Goal: Task Accomplishment & Management: Manage account settings

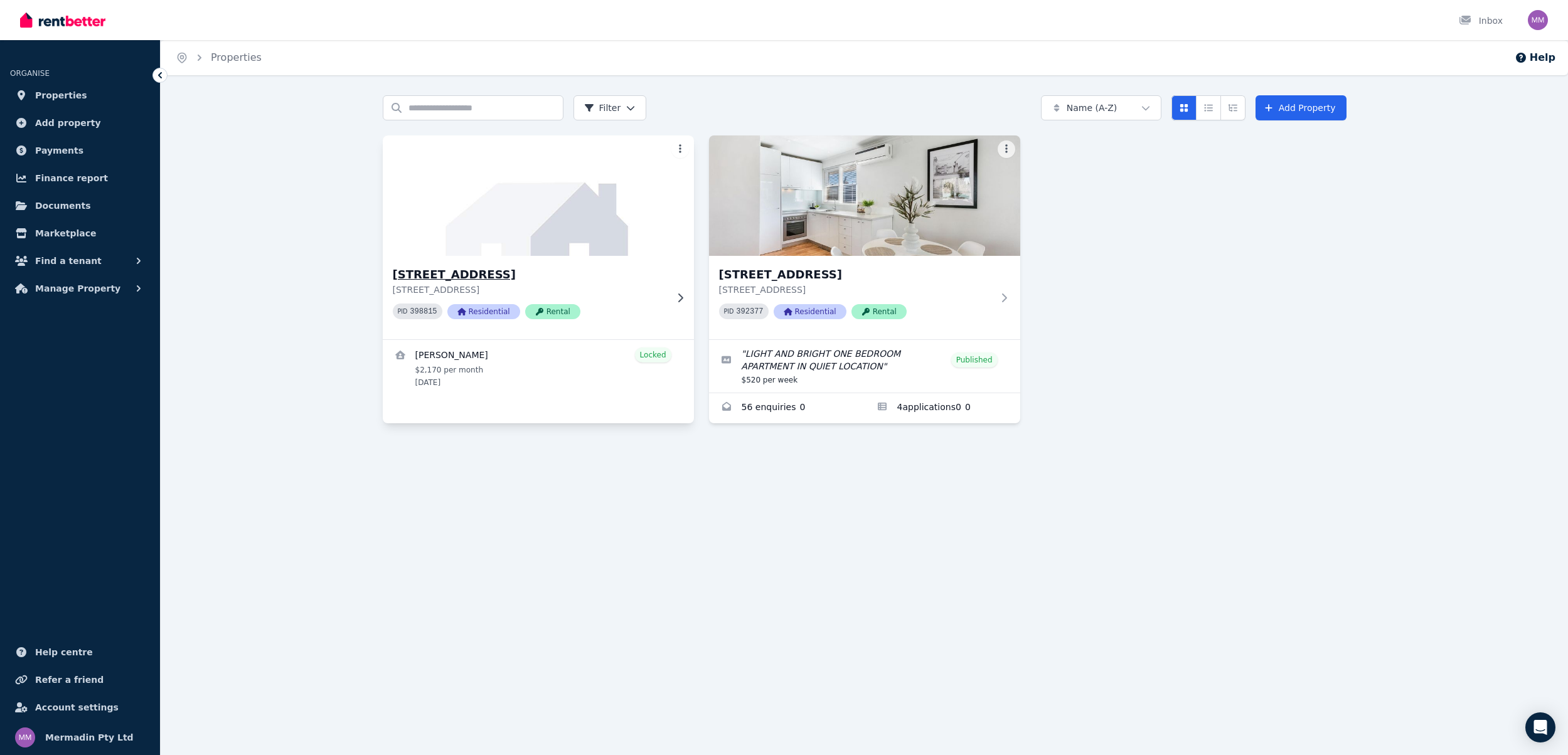
click at [438, 260] on div "[STREET_ADDRESS] PID 398815 Residential Rental" at bounding box center [539, 298] width 311 height 84
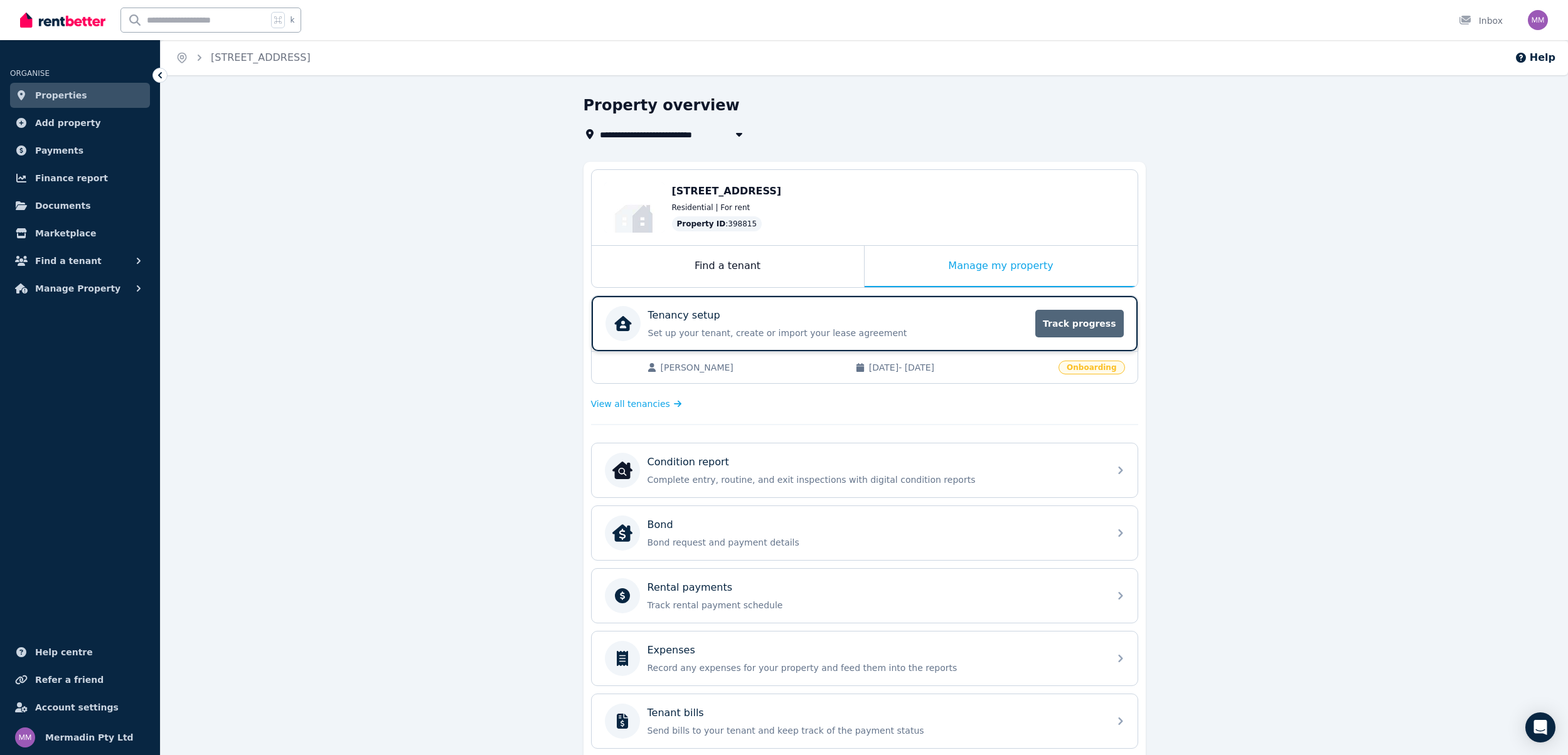
click at [1072, 318] on span "Track progress" at bounding box center [1079, 323] width 88 height 28
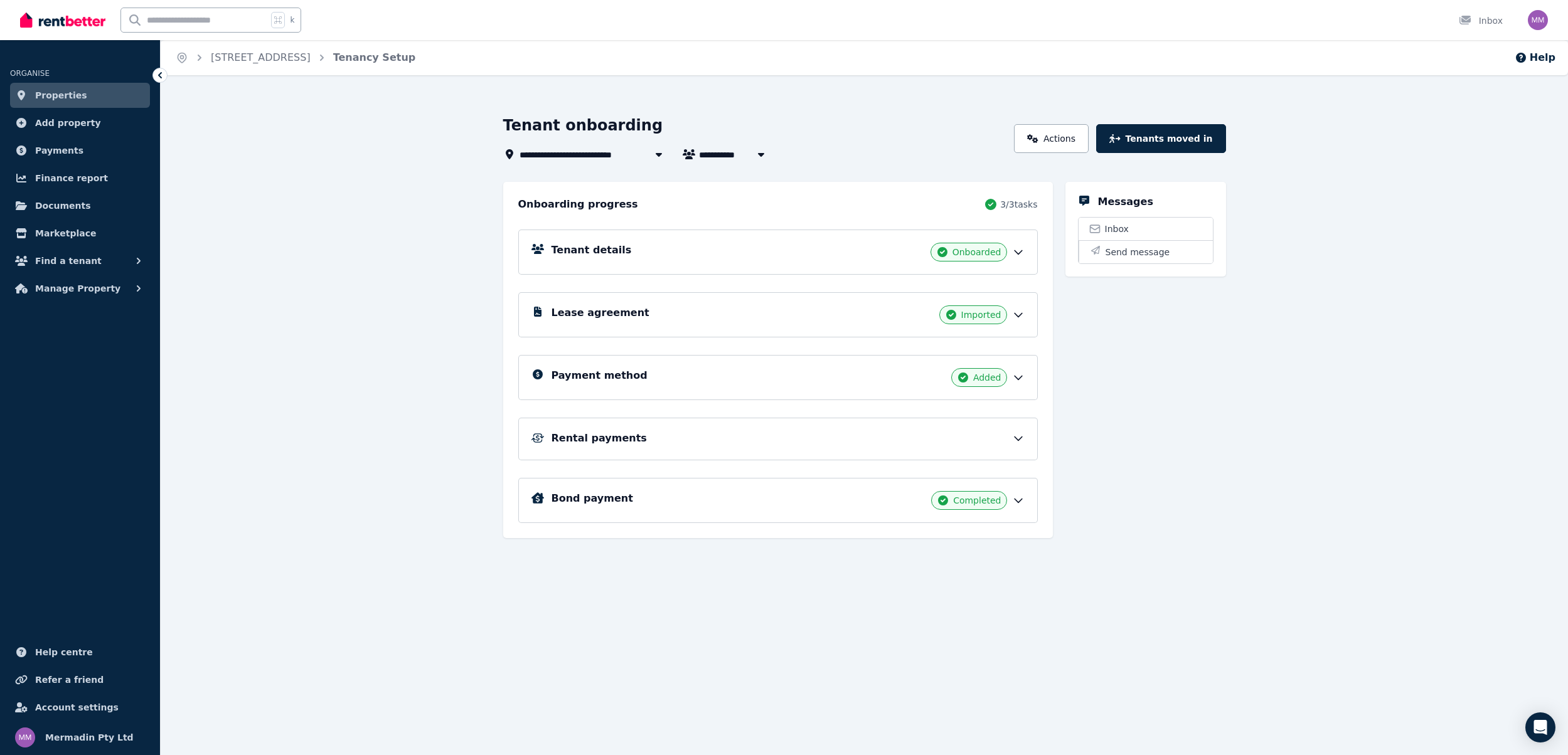
click at [1015, 439] on icon at bounding box center [1019, 439] width 13 height 13
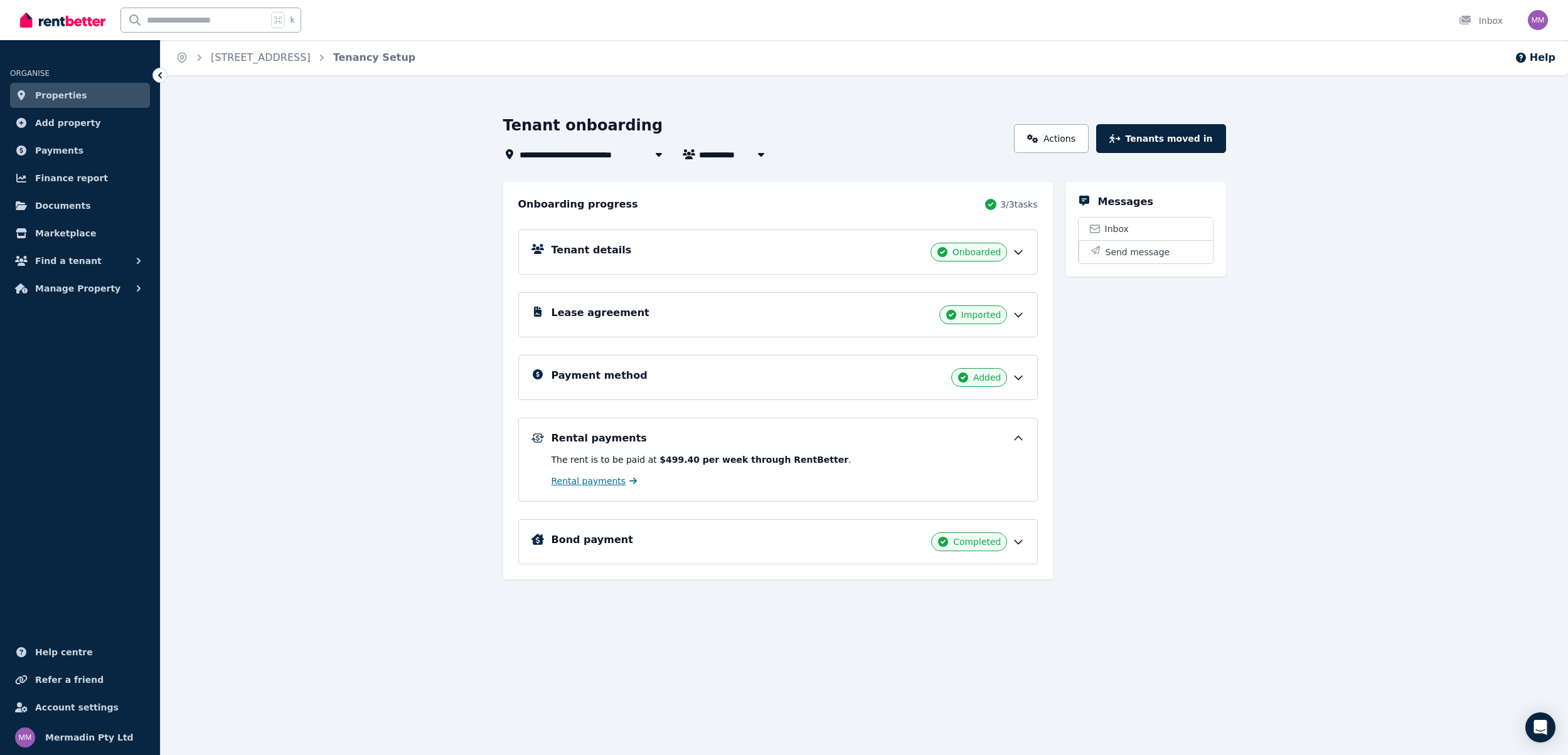
click at [590, 483] on span "Rental payments" at bounding box center [589, 481] width 75 height 13
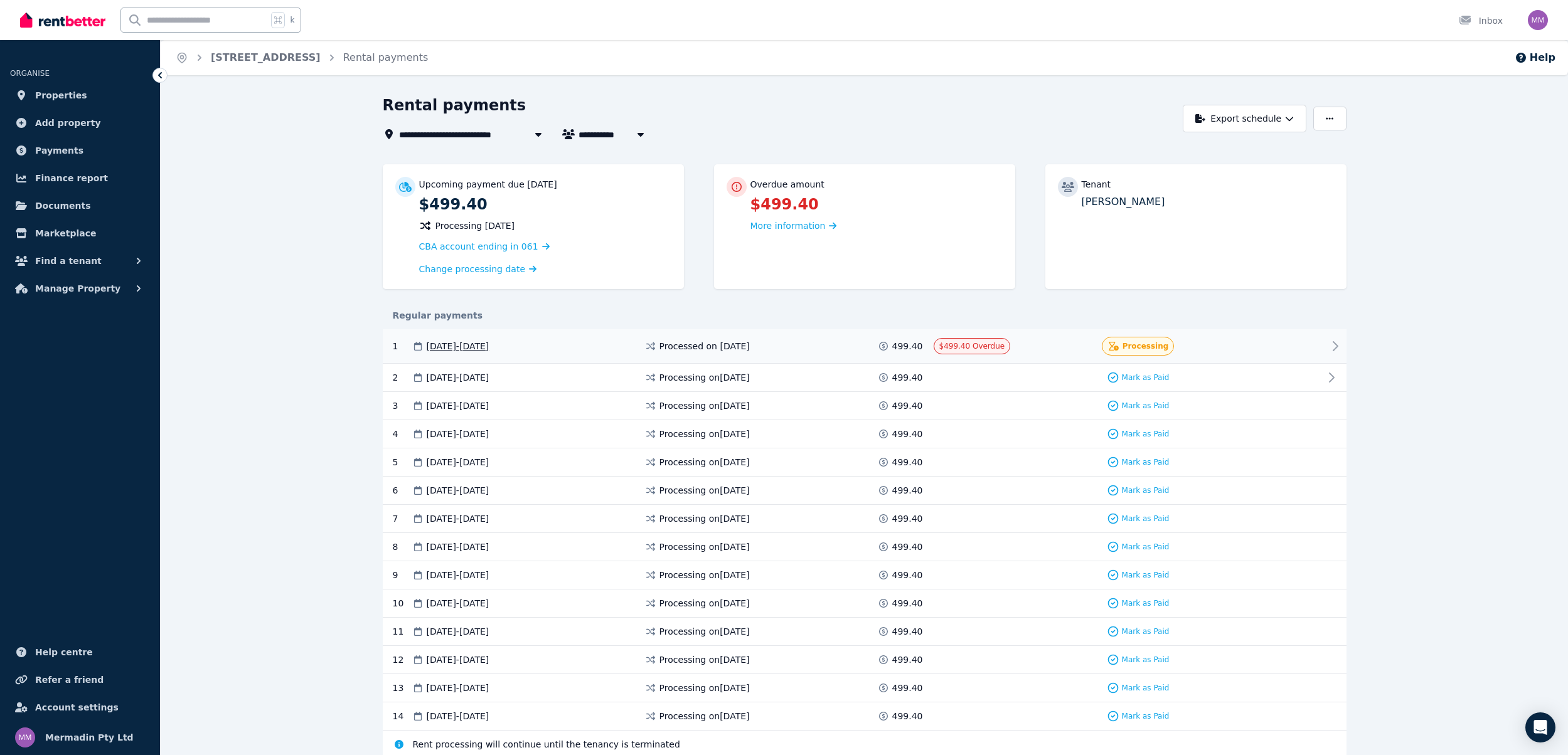
click at [1133, 341] on span "Processing" at bounding box center [1146, 347] width 46 height 10
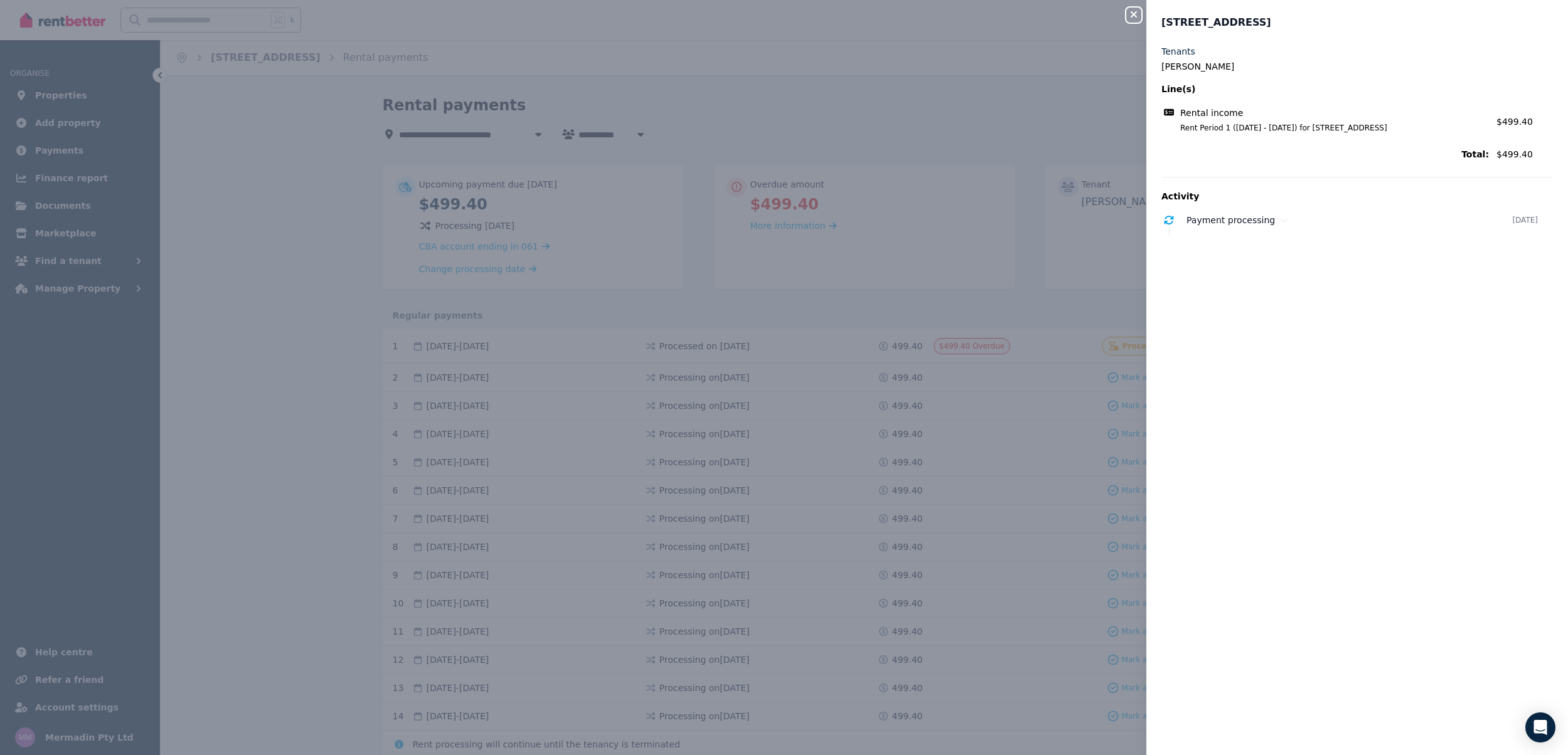
click at [883, 113] on div "Close panel [STREET_ADDRESS], Noble Park Tenants [PERSON_NAME] Line(s) Rental i…" at bounding box center [784, 378] width 1568 height 755
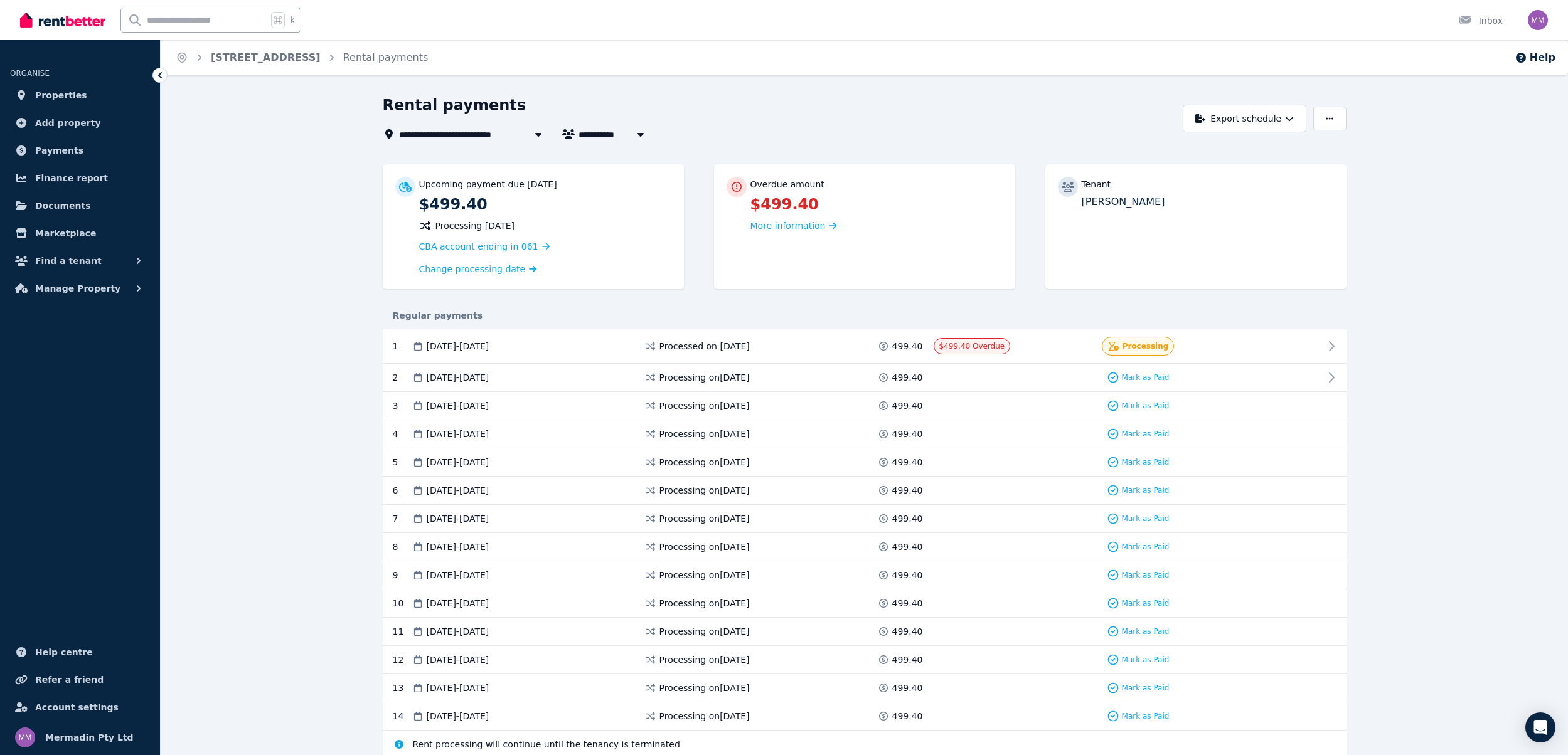
click at [647, 133] on icon "button" at bounding box center [641, 134] width 13 height 10
type input "**********"
click at [864, 131] on div "**********" at bounding box center [780, 134] width 794 height 15
click at [1345, 118] on button "button" at bounding box center [1329, 118] width 33 height 24
click at [287, 52] on link "[STREET_ADDRESS]" at bounding box center [266, 57] width 110 height 12
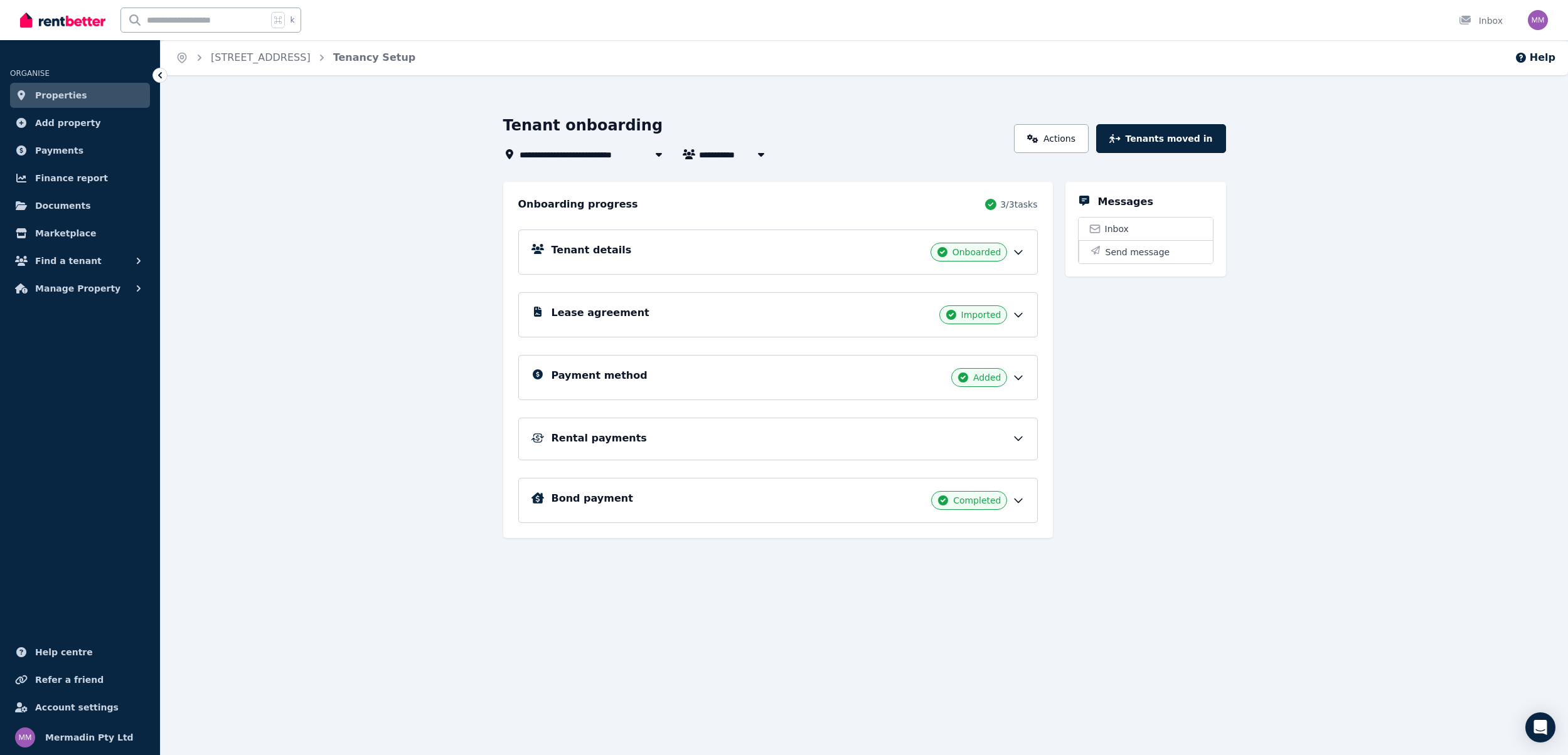
click at [690, 259] on div "Tenant details Onboarded" at bounding box center [788, 251] width 473 height 19
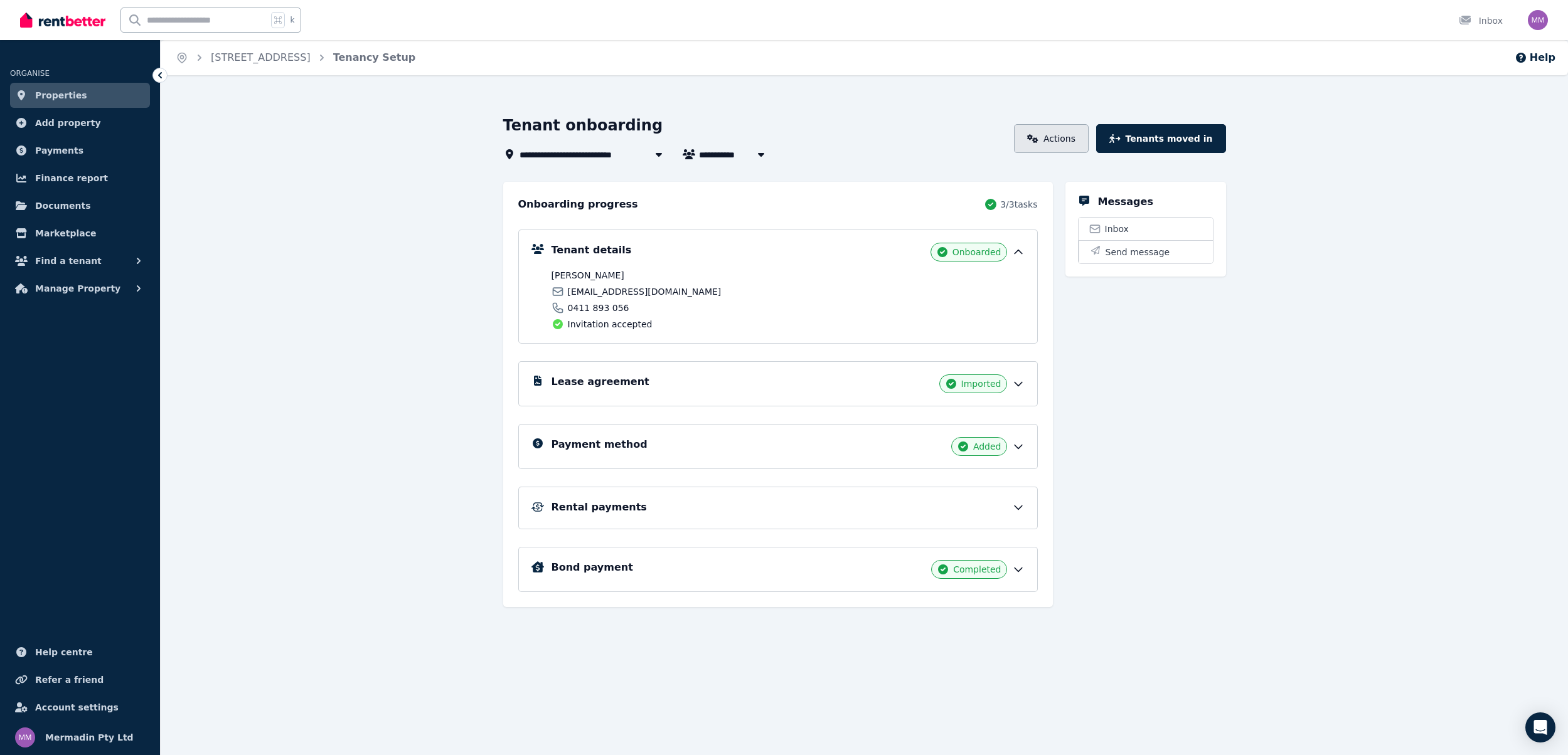
click at [1089, 137] on link "Actions" at bounding box center [1051, 138] width 75 height 29
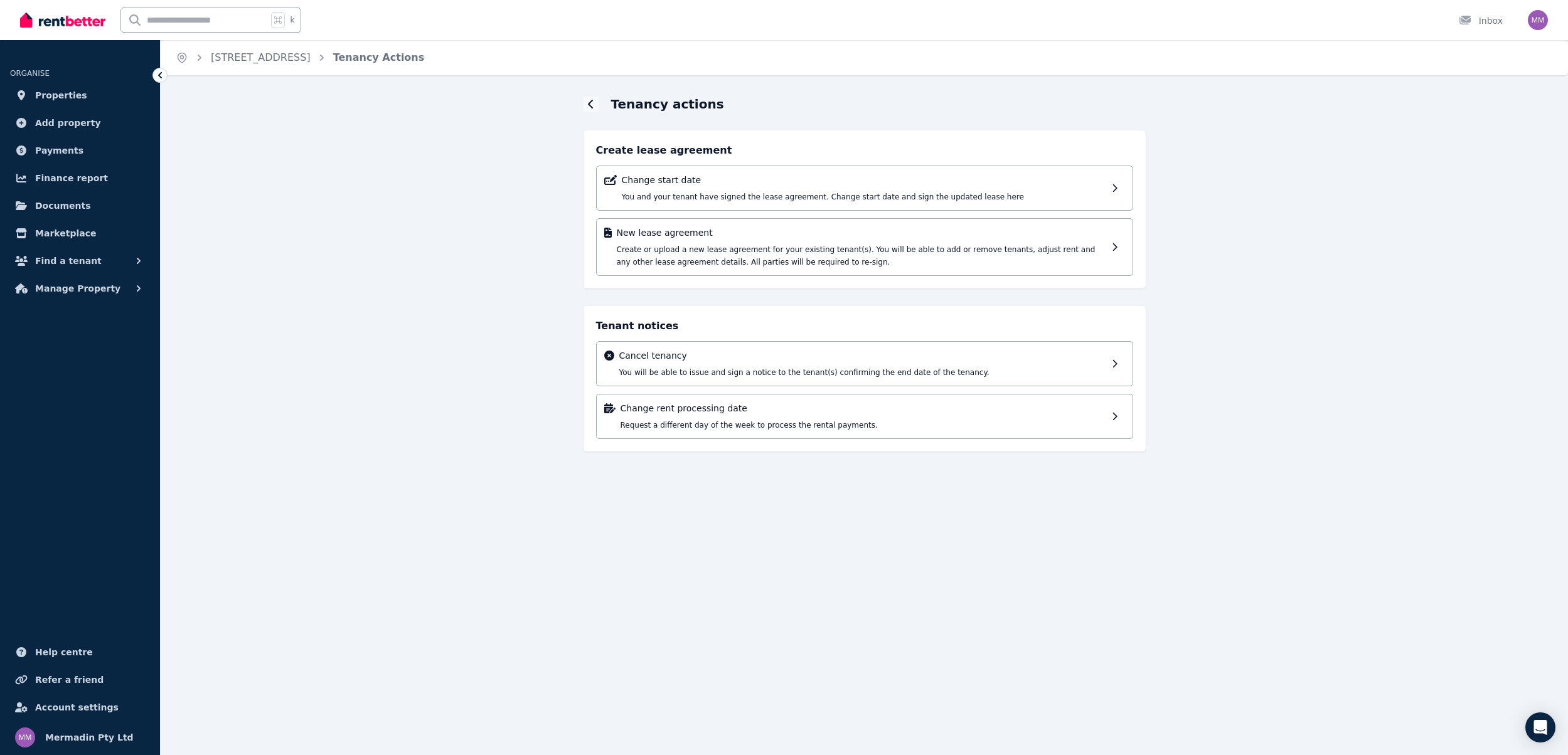
click at [159, 78] on icon at bounding box center [160, 75] width 13 height 13
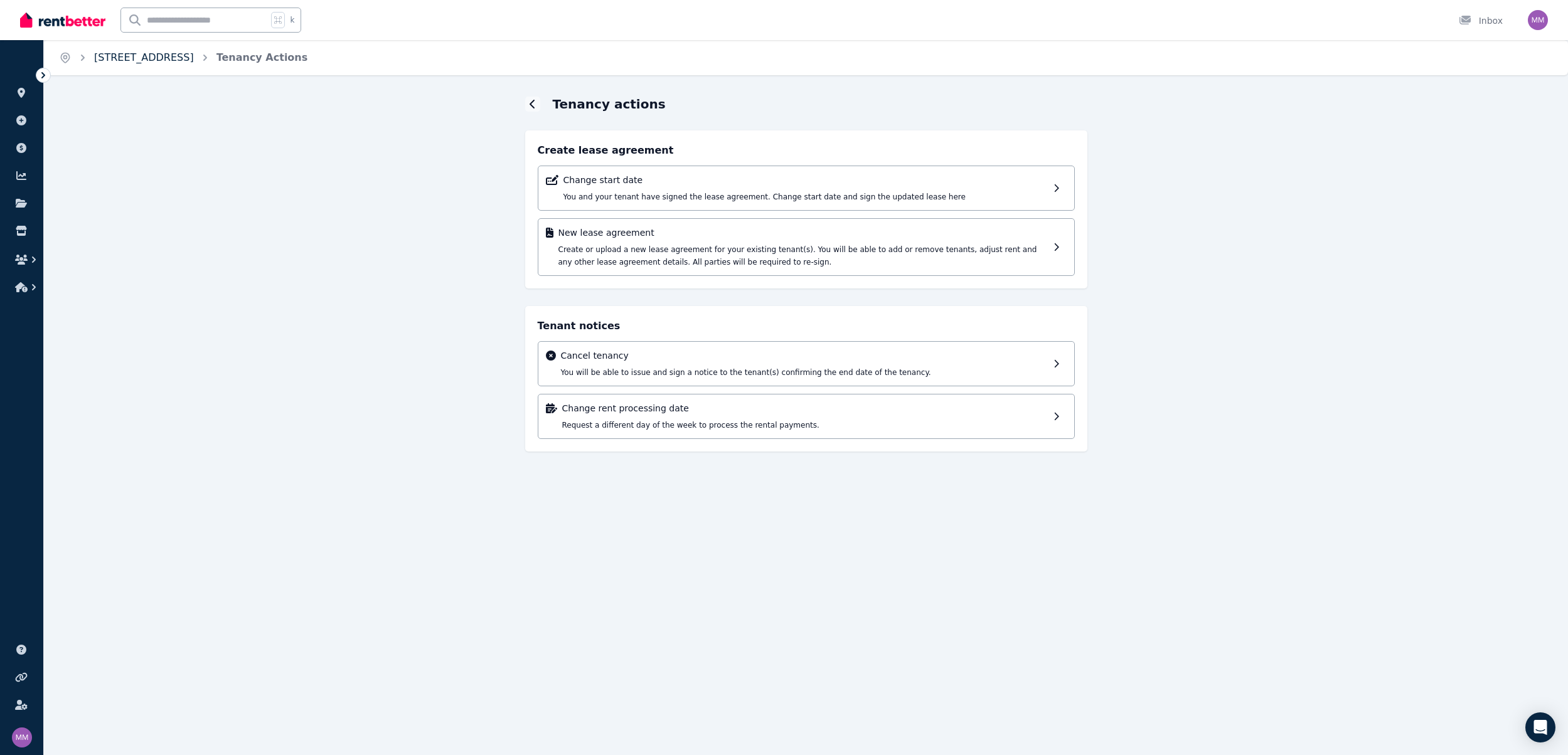
drag, startPoint x: 118, startPoint y: 54, endPoint x: 176, endPoint y: 60, distance: 58.3
click at [120, 54] on link "[STREET_ADDRESS]" at bounding box center [143, 57] width 100 height 12
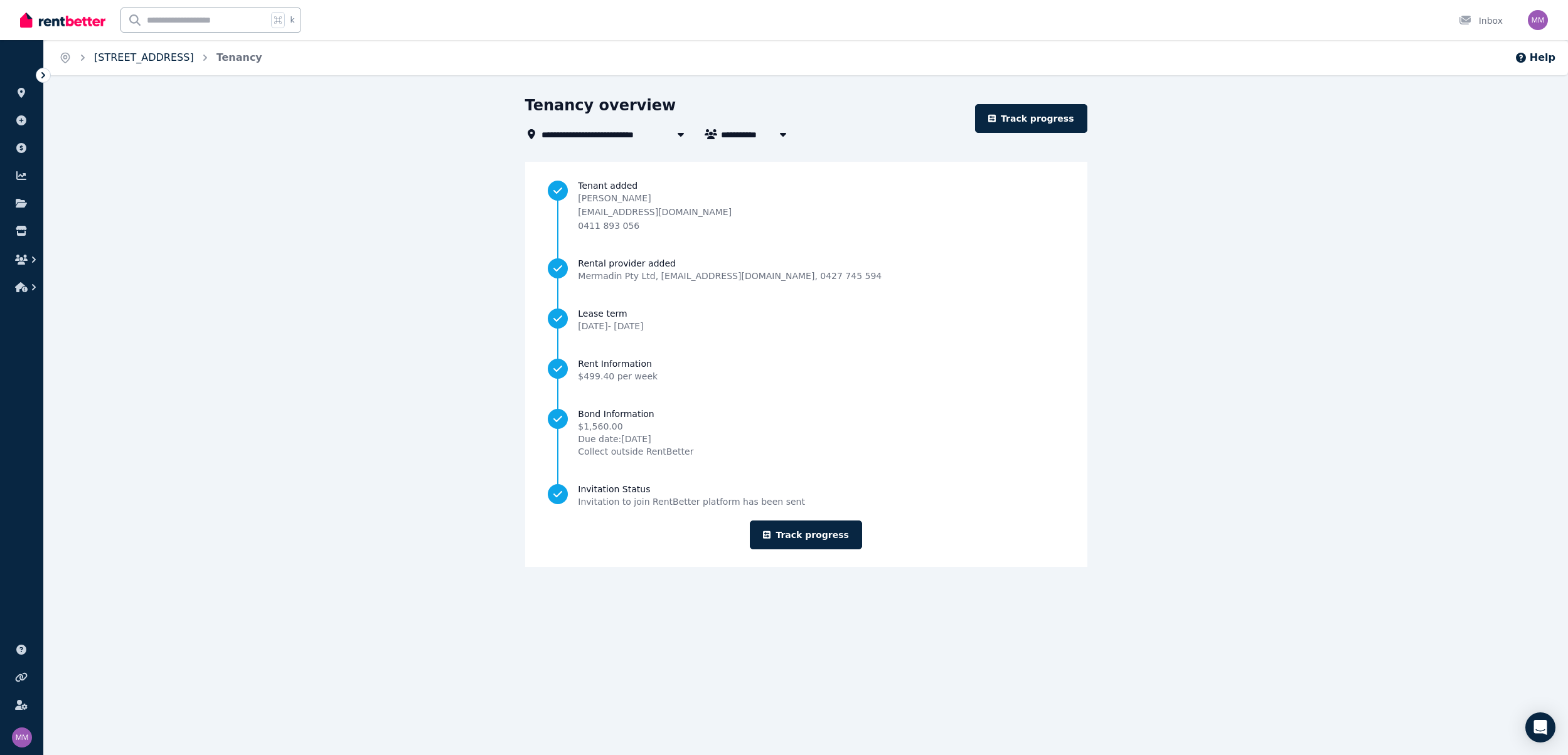
click at [109, 56] on link "[STREET_ADDRESS]" at bounding box center [143, 57] width 100 height 12
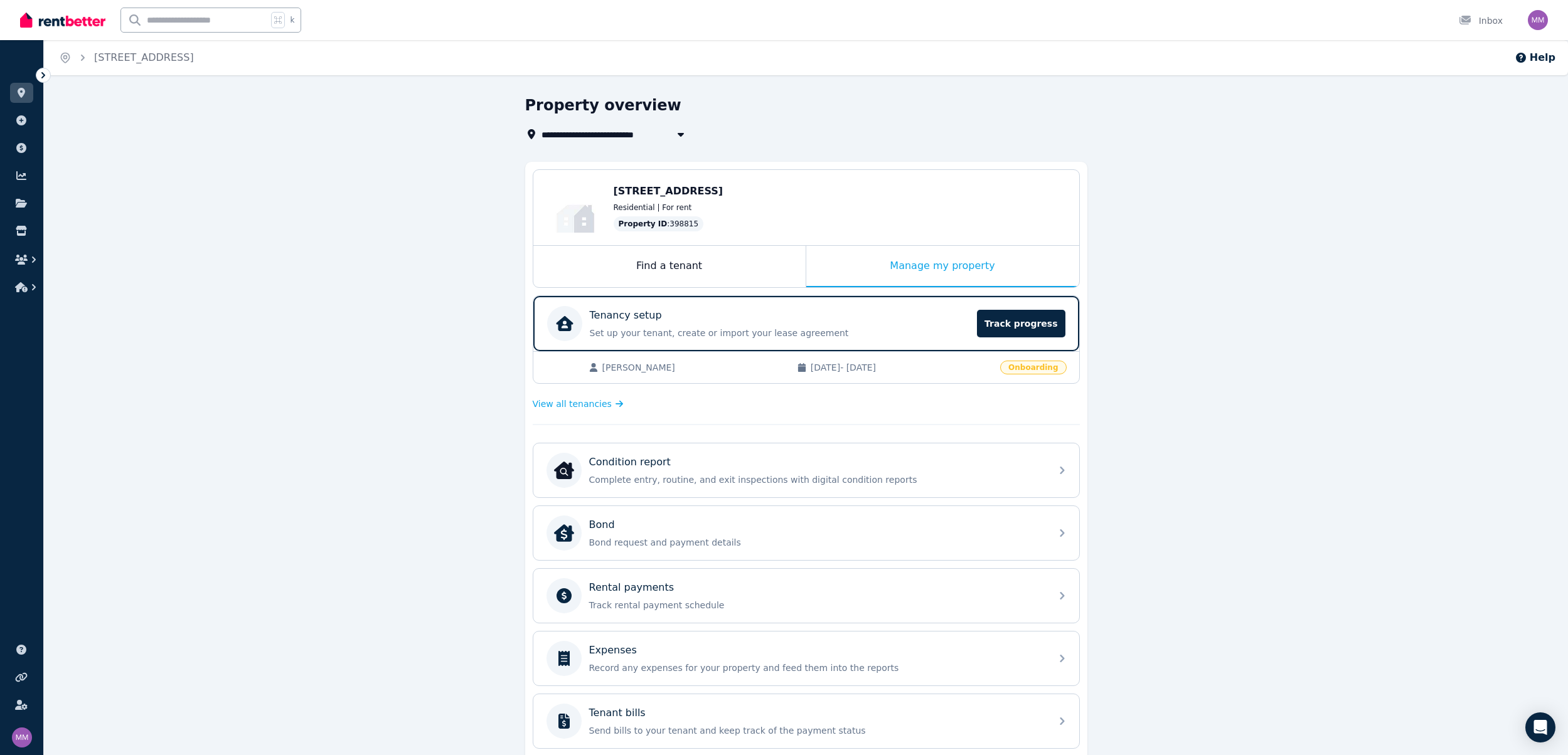
click at [677, 206] on span "Residential | For rent" at bounding box center [653, 208] width 78 height 10
click at [683, 193] on span "[STREET_ADDRESS]" at bounding box center [669, 191] width 110 height 12
click at [679, 135] on icon "button" at bounding box center [680, 135] width 6 height 4
click at [595, 164] on li "[STREET_ADDRESS]" at bounding box center [620, 158] width 157 height 23
click at [42, 77] on icon at bounding box center [43, 75] width 4 height 6
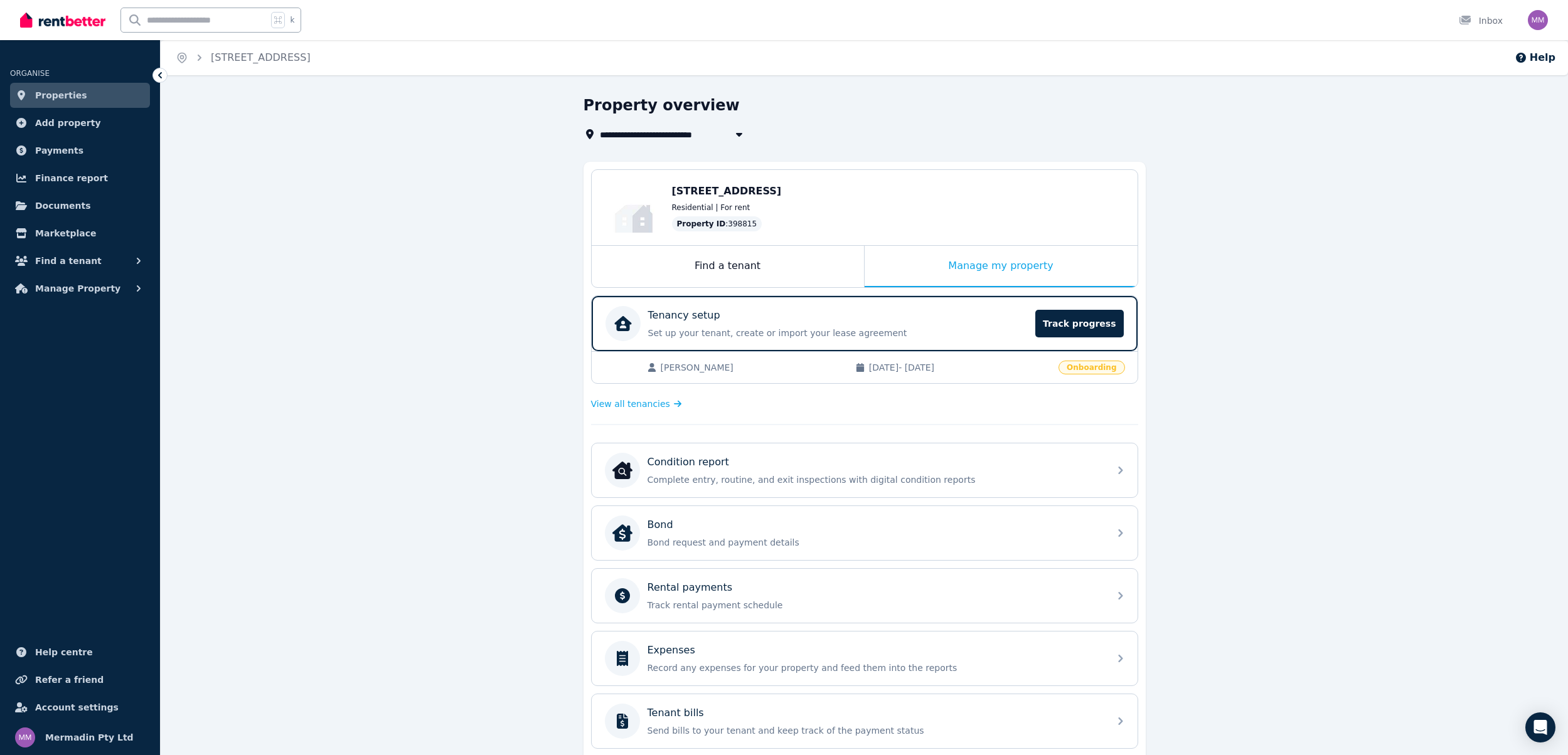
click at [659, 134] on span "[STREET_ADDRESS]" at bounding box center [654, 134] width 110 height 15
type input "**********"
click at [818, 226] on div "Property ID : 398815" at bounding box center [898, 223] width 453 height 15
click at [659, 219] on div "Edit" at bounding box center [645, 221] width 33 height 17
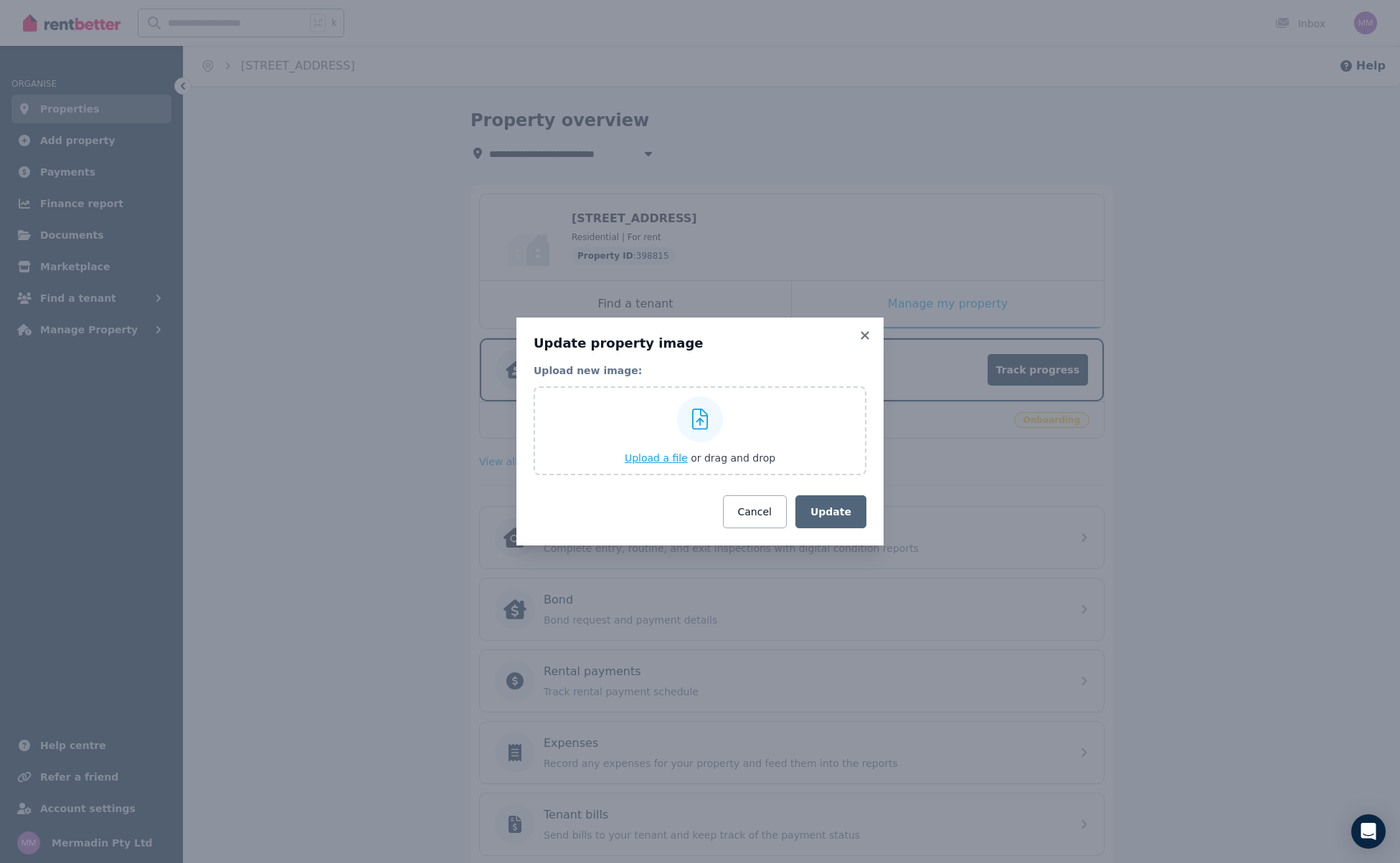
click at [663, 456] on span "Upload a file" at bounding box center [656, 458] width 63 height 12
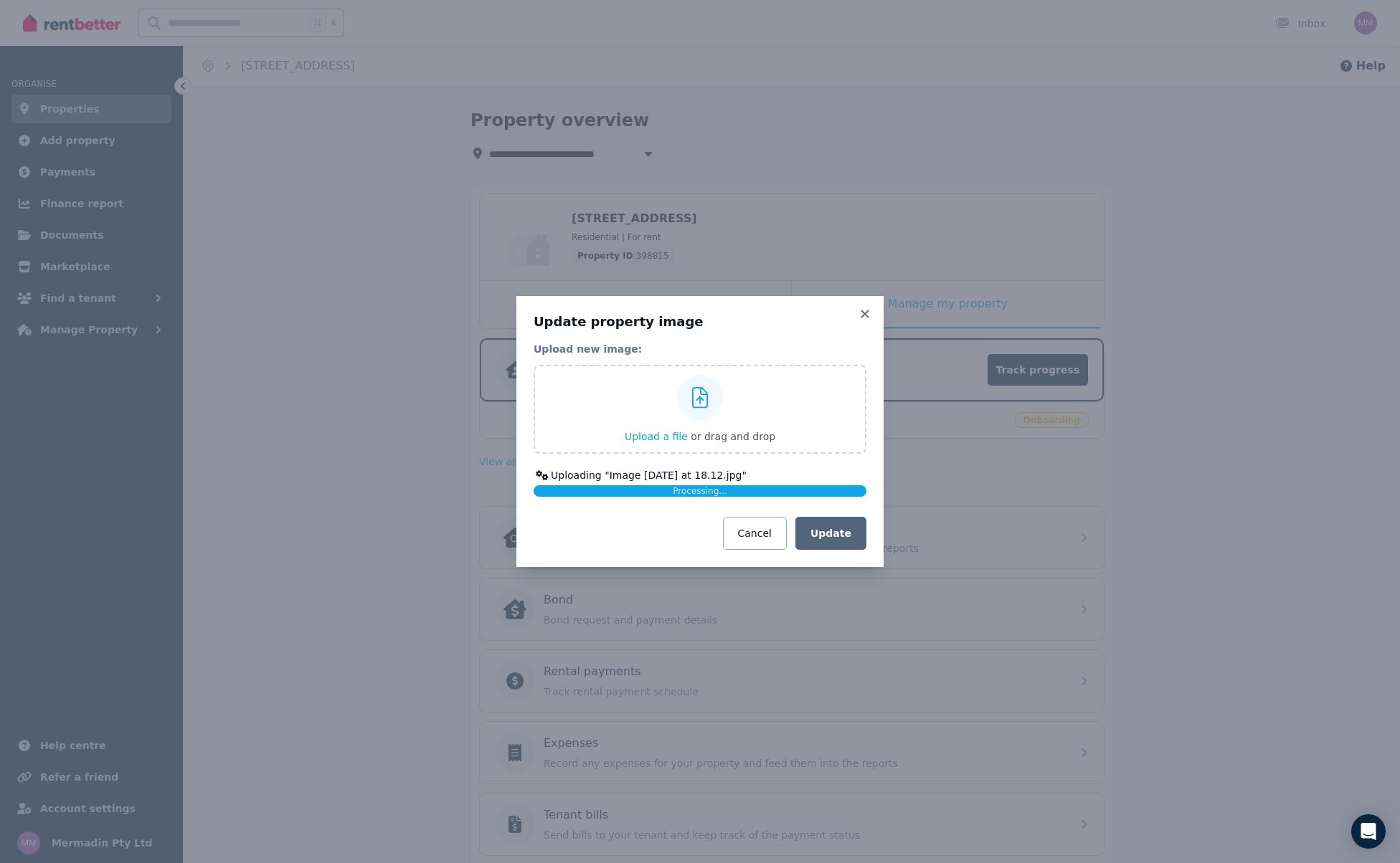
click at [787, 465] on div "Upload new image: Upload a file or drag and drop Uploading " Image [DATE] at 18…" at bounding box center [700, 419] width 333 height 155
click at [718, 339] on div "Update property image Upload new image: Upload a file or drag and drop Uploadin…" at bounding box center [700, 432] width 333 height 237
click at [685, 494] on span "Processing..." at bounding box center [700, 491] width 54 height 10
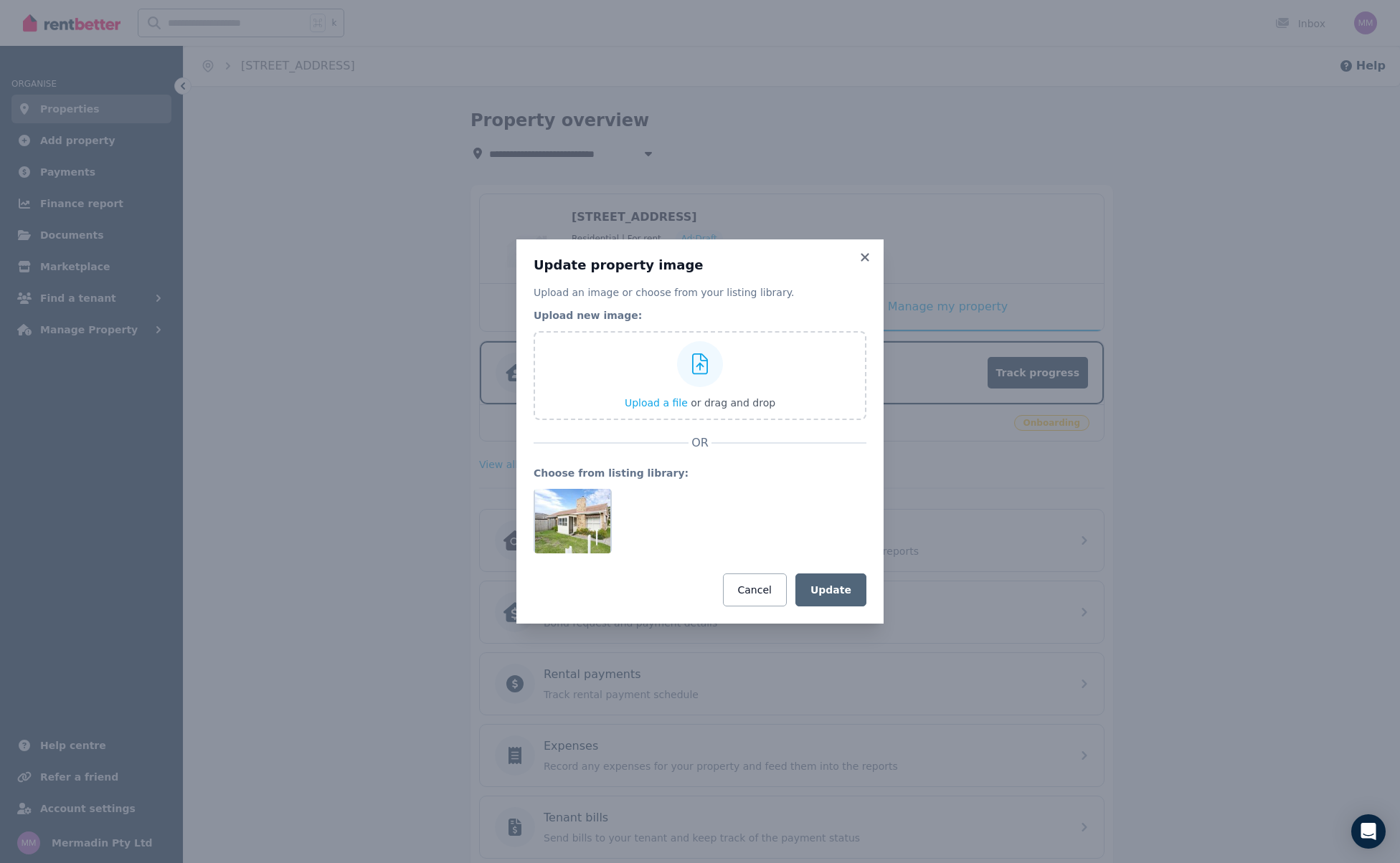
click at [863, 254] on icon at bounding box center [865, 257] width 15 height 13
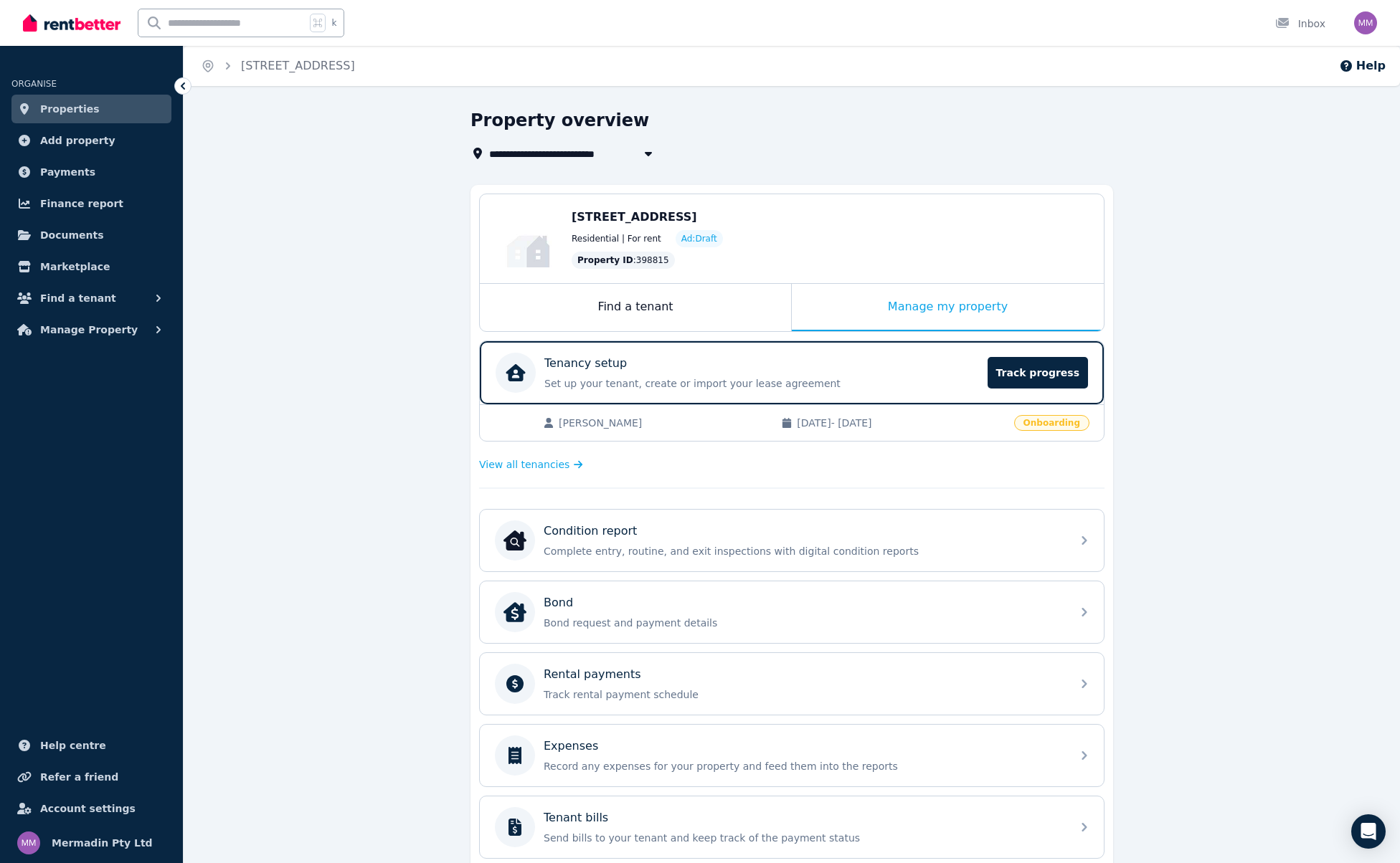
click at [78, 115] on span "Properties" at bounding box center [70, 109] width 60 height 17
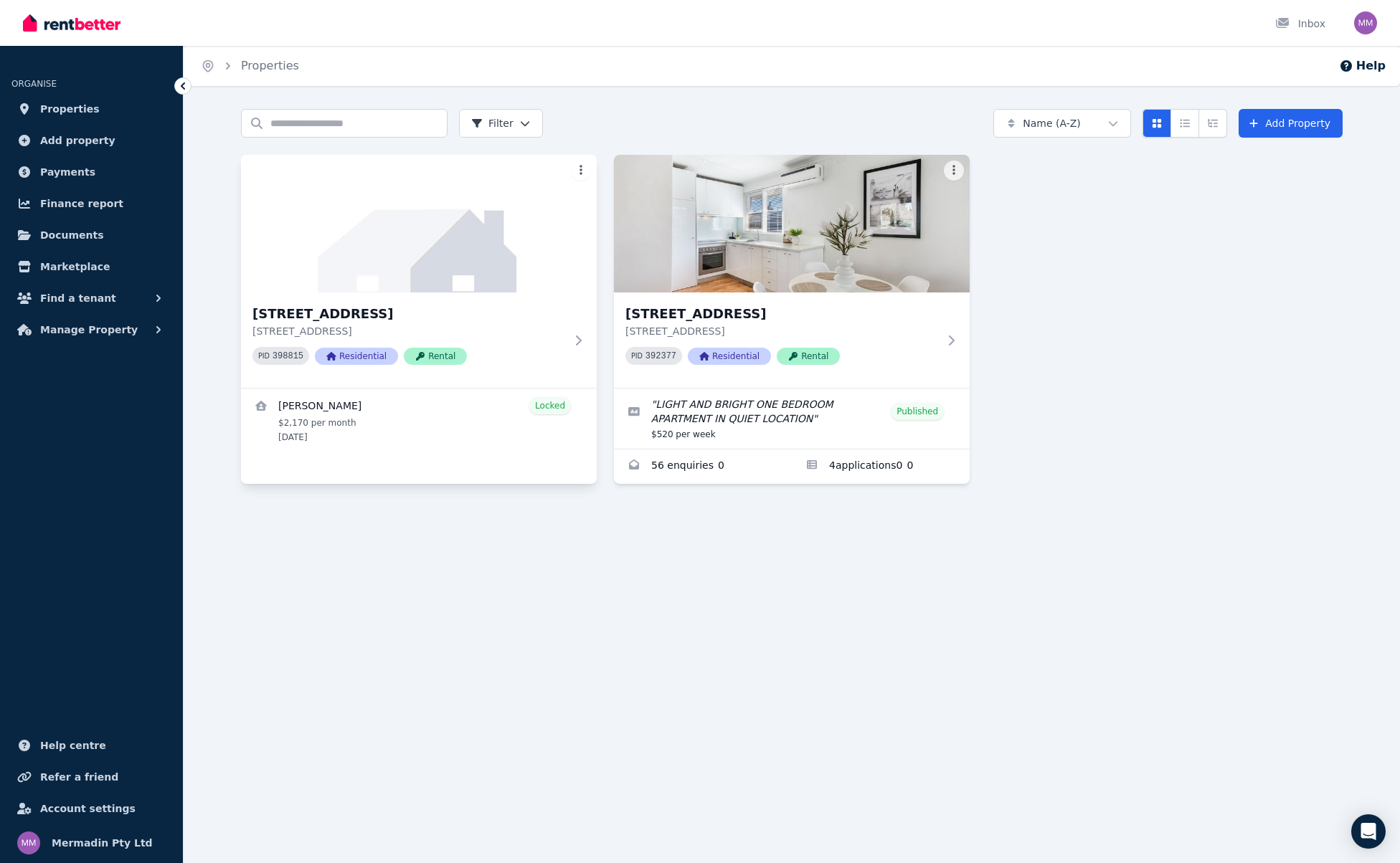
click at [577, 175] on html "Open main menu Inbox Open user menu ORGANISE Properties Add property Payments F…" at bounding box center [700, 432] width 1400 height 863
click at [500, 328] on span "Update photo" at bounding box center [511, 334] width 59 height 12
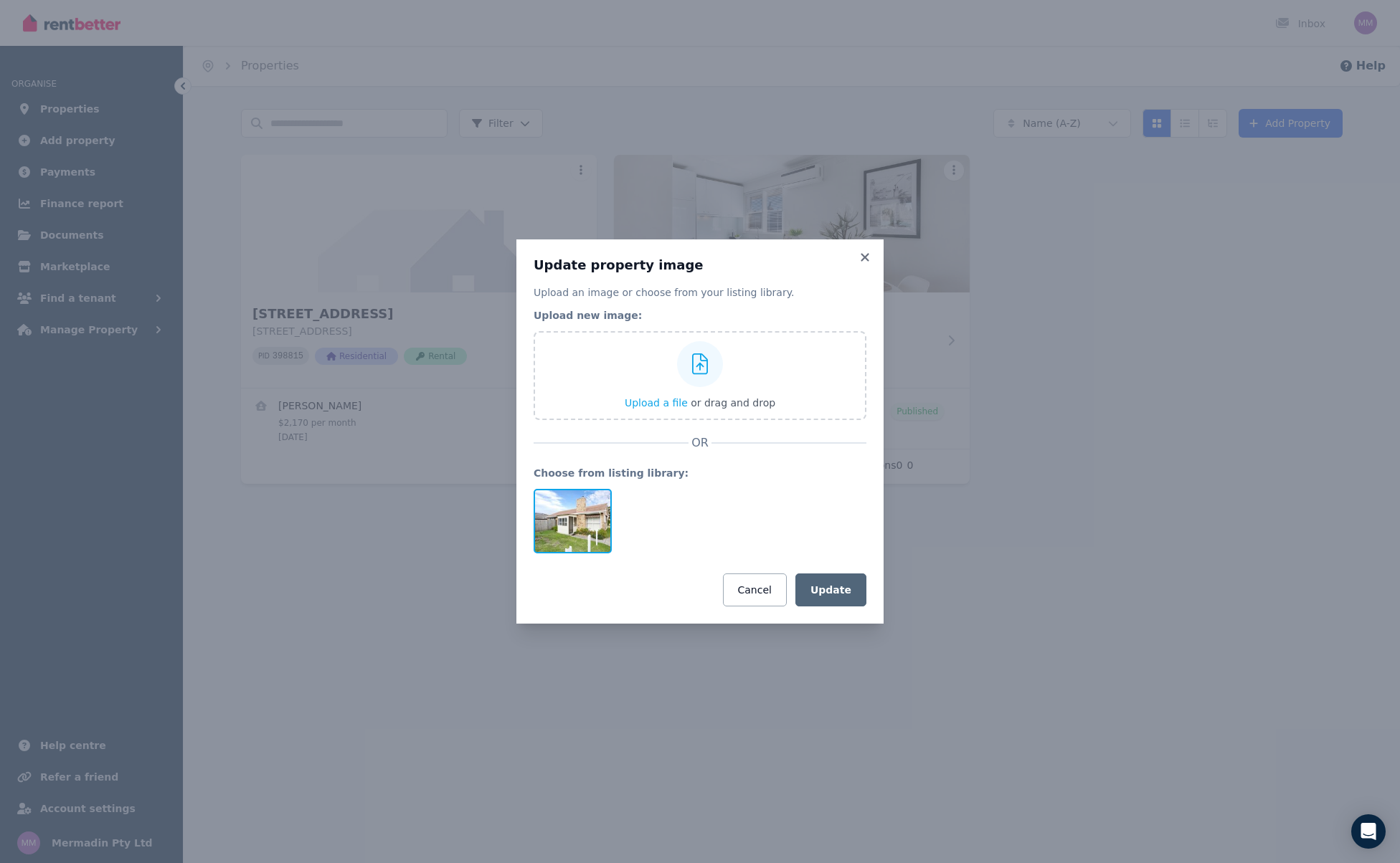
click at [551, 521] on div at bounding box center [573, 521] width 78 height 65
click at [831, 596] on button "Update" at bounding box center [831, 590] width 71 height 33
